Goal: Information Seeking & Learning: Learn about a topic

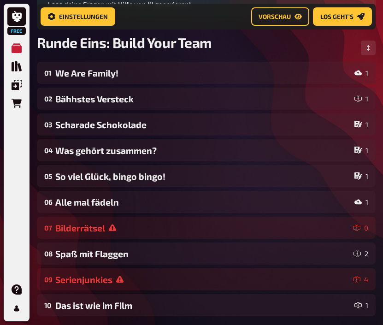
scroll to position [140, 0]
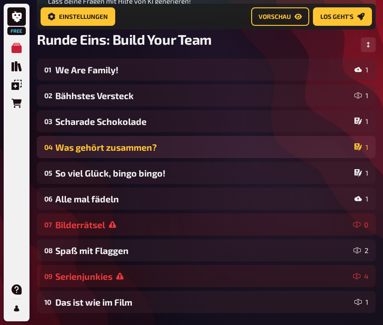
click at [105, 149] on div "Was gehört zusammen?" at bounding box center [202, 147] width 295 height 11
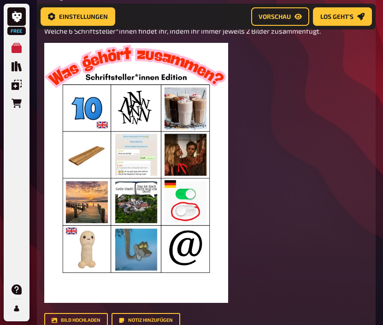
scroll to position [340, 0]
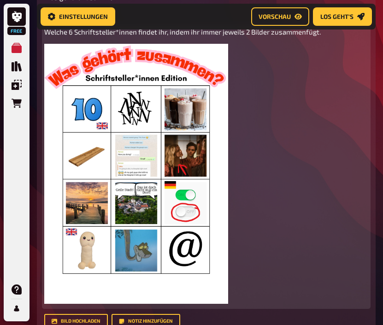
click at [131, 180] on img at bounding box center [136, 174] width 184 height 260
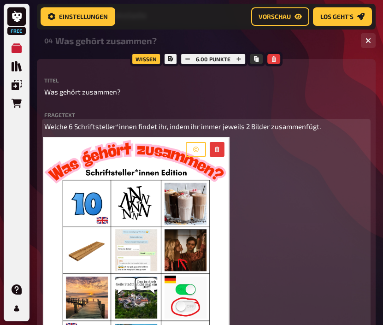
scroll to position [244, 0]
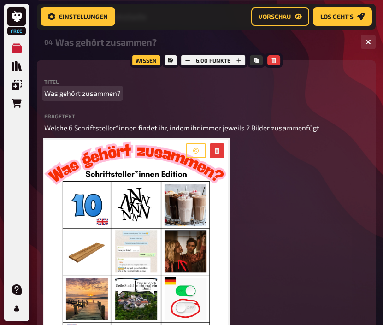
click at [85, 95] on span "Was gehört zusammen?" at bounding box center [82, 93] width 76 height 11
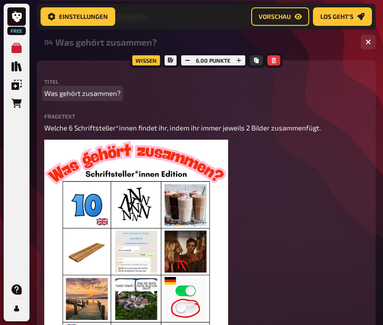
click at [85, 95] on span "Was gehört zusammen?" at bounding box center [82, 93] width 76 height 11
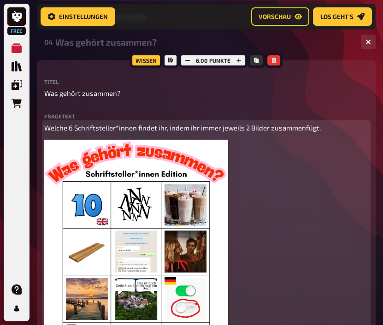
click at [291, 129] on span "Welche 6 Schriftsteller*innen findet ihr, indem ihr immer jeweils 2 Bilder zusa…" at bounding box center [182, 127] width 276 height 8
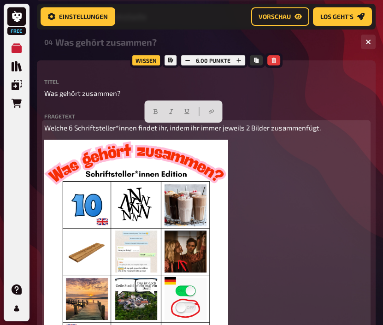
copy span "Welche 6 Schriftsteller*innen findet ihr, indem ihr immer jeweils 2 Bilder zusa…"
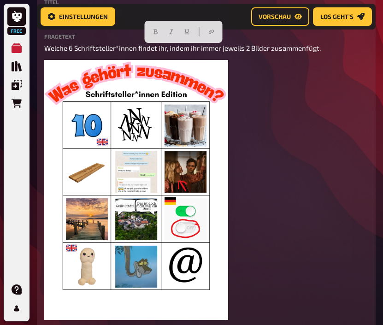
scroll to position [362, 0]
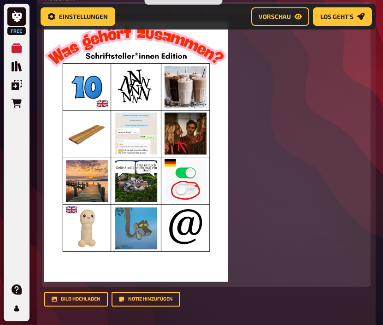
click at [170, 163] on img at bounding box center [136, 152] width 184 height 260
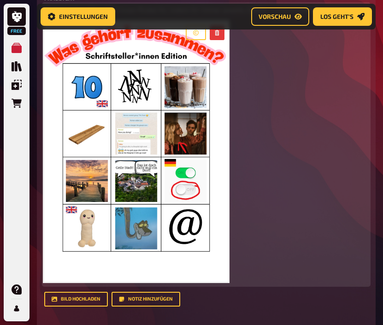
click at [170, 163] on img at bounding box center [136, 152] width 184 height 260
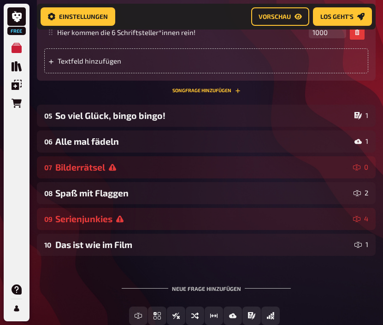
scroll to position [638, 0]
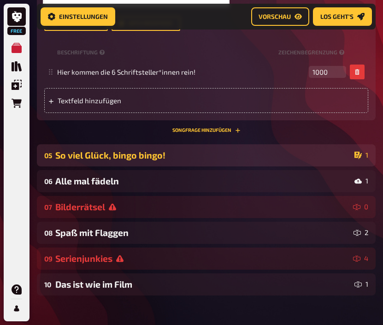
click at [152, 156] on div "So viel Glück, bingo bingo!" at bounding box center [202, 155] width 295 height 11
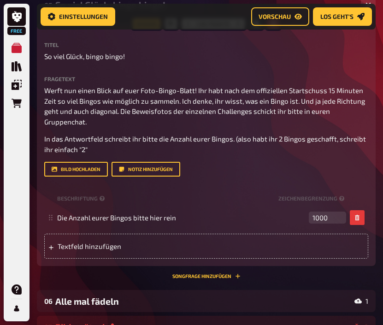
scroll to position [787, 0]
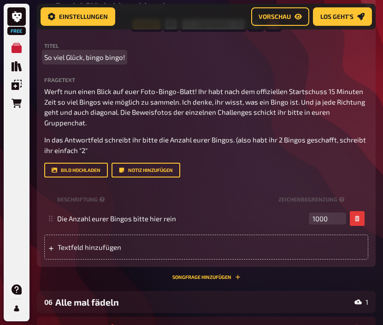
click at [92, 56] on span "So viel Glück, bingo bingo!" at bounding box center [84, 57] width 81 height 11
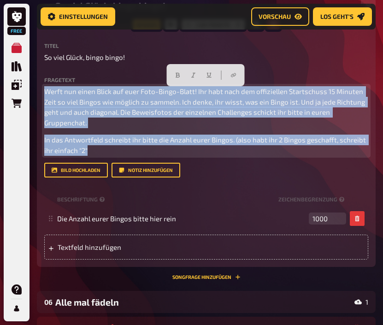
drag, startPoint x: 47, startPoint y: 93, endPoint x: 154, endPoint y: 155, distance: 123.4
click at [154, 155] on div "Werft nun einen Blick auf euer Foto-Bingo-Blatt! Ihr habt nach dem offiziellen …" at bounding box center [206, 120] width 324 height 69
copy div "Werft nun einen Blick auf euer Foto-Bingo-Blatt! Ihr habt nach dem offiziellen …"
click at [281, 110] on span "Werft nun einen Blick auf euer Foto-Bingo-Blatt! Ihr habt nach dem offiziellen …" at bounding box center [205, 107] width 322 height 40
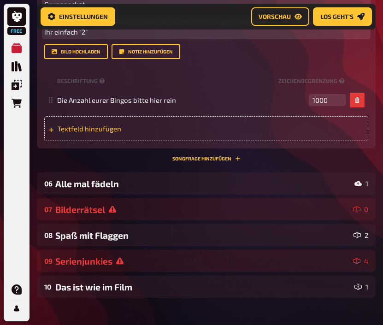
scroll to position [906, 0]
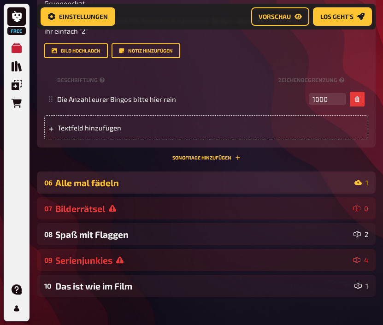
click at [182, 183] on div "Alle mal fädeln" at bounding box center [202, 182] width 295 height 11
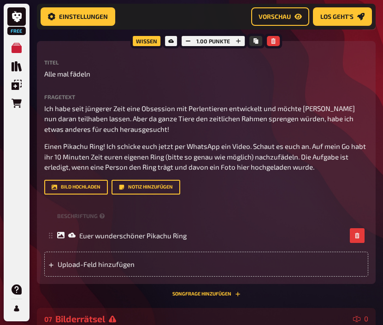
scroll to position [1064, 0]
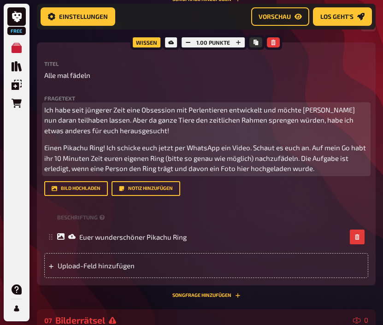
click at [46, 113] on span "Ich habe seit jüngerer Zeit eine Obsession mit Perlentieren entwickelt und möch…" at bounding box center [200, 119] width 312 height 29
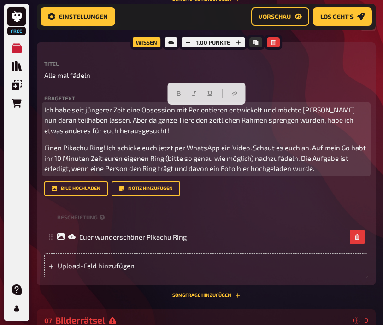
drag, startPoint x: 46, startPoint y: 113, endPoint x: 350, endPoint y: 174, distance: 310.0
click at [350, 174] on div "Ich habe seit jüngerer Zeit eine Obsession mit Perlentieren entwickelt und möch…" at bounding box center [206, 139] width 324 height 69
copy div "Ich habe seit jüngerer Zeit eine Obsession mit Perlentieren entwickelt und möch…"
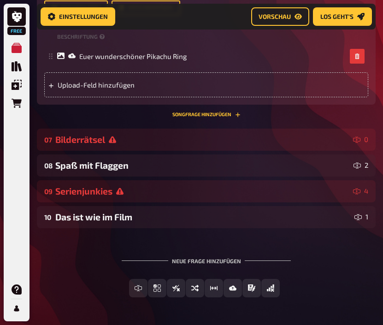
scroll to position [1272, 0]
